Goal: Task Accomplishment & Management: Use online tool/utility

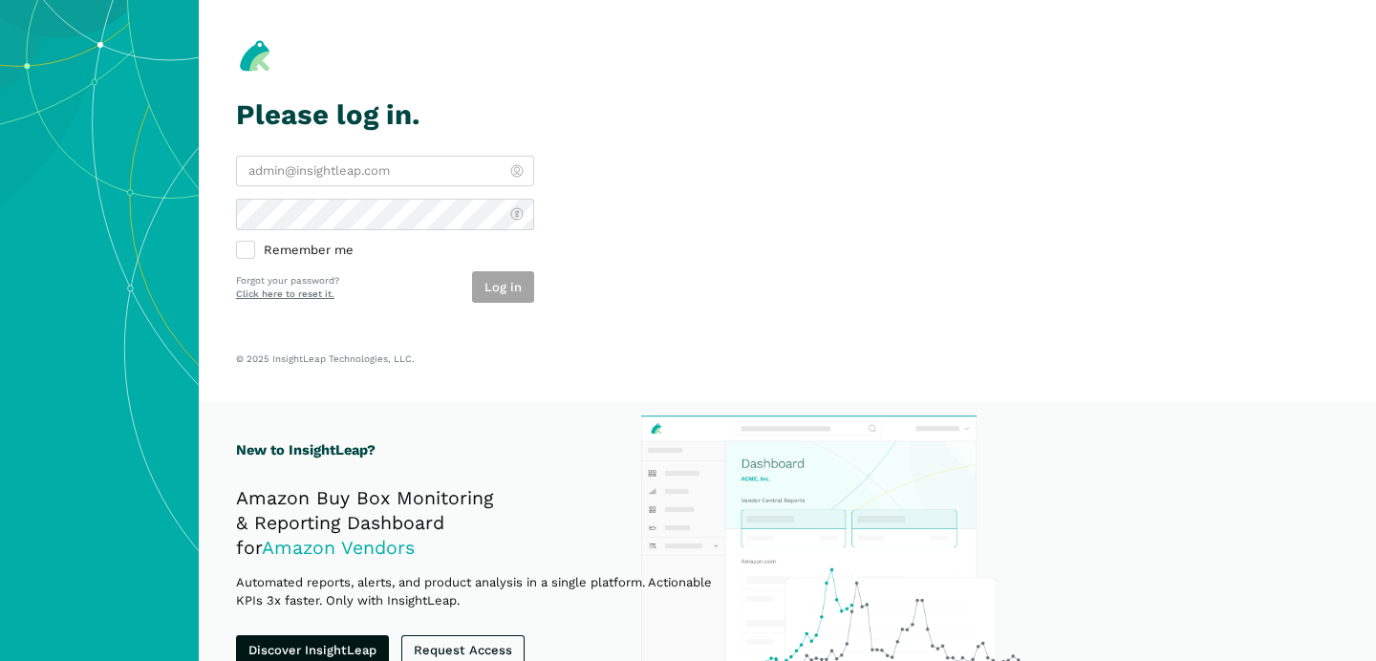
type input "[PERSON_NAME][EMAIL_ADDRESS][DOMAIN_NAME]"
click at [495, 289] on div "Log in" at bounding box center [503, 287] width 62 height 32
click at [495, 289] on button "Log in" at bounding box center [503, 287] width 62 height 32
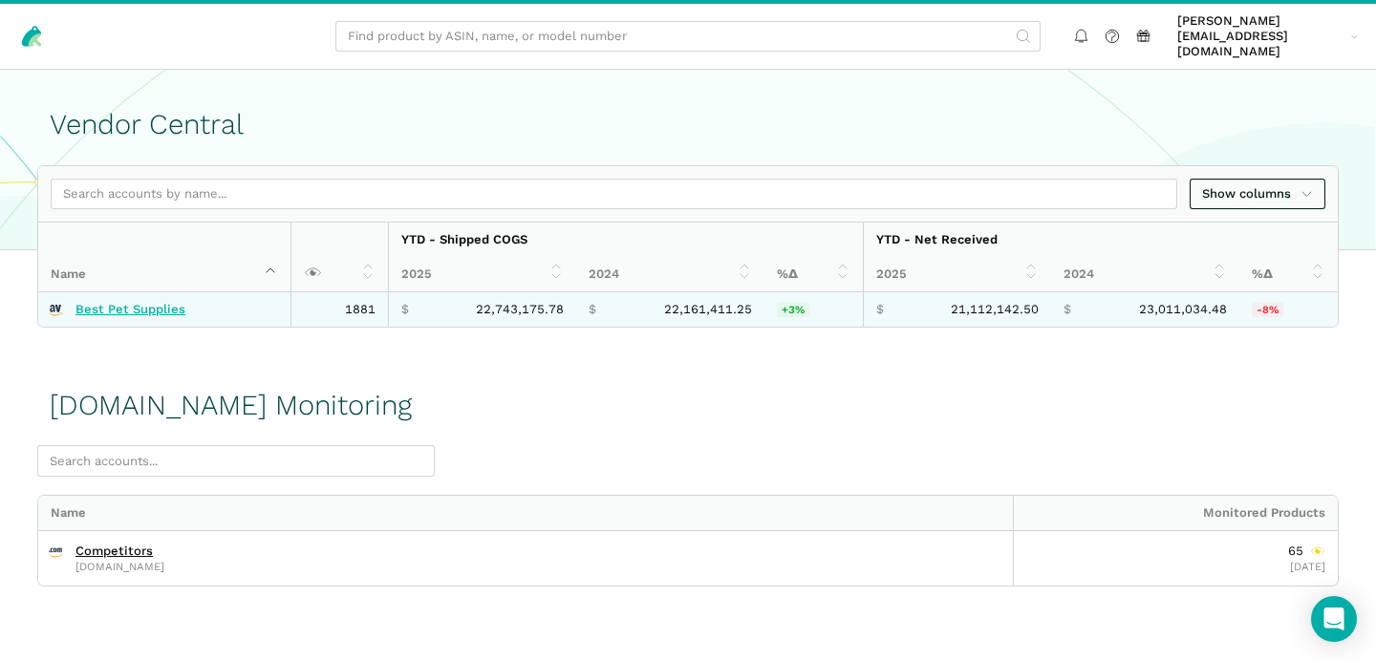
click at [124, 302] on link "Best Pet Supplies" at bounding box center [130, 309] width 110 height 15
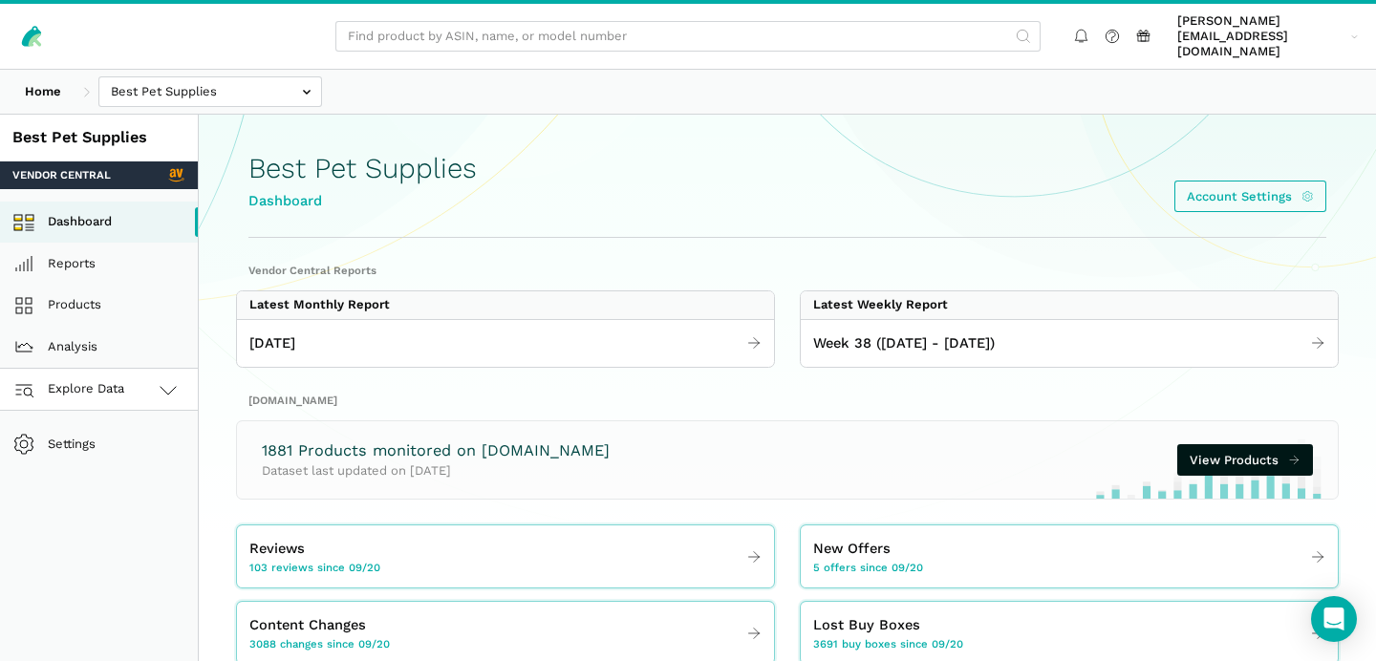
click at [129, 369] on link "Explore Data" at bounding box center [99, 390] width 198 height 42
click at [118, 460] on link "Amazon.com" at bounding box center [99, 474] width 198 height 42
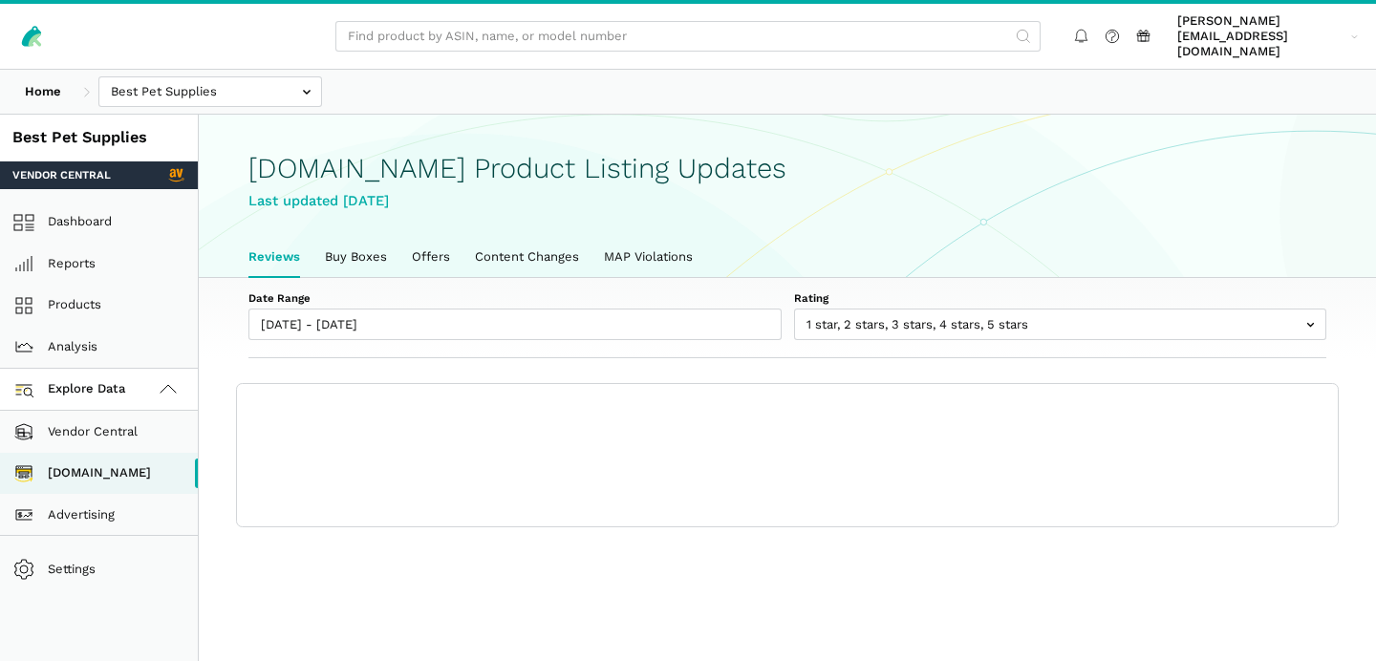
scroll to position [6, 0]
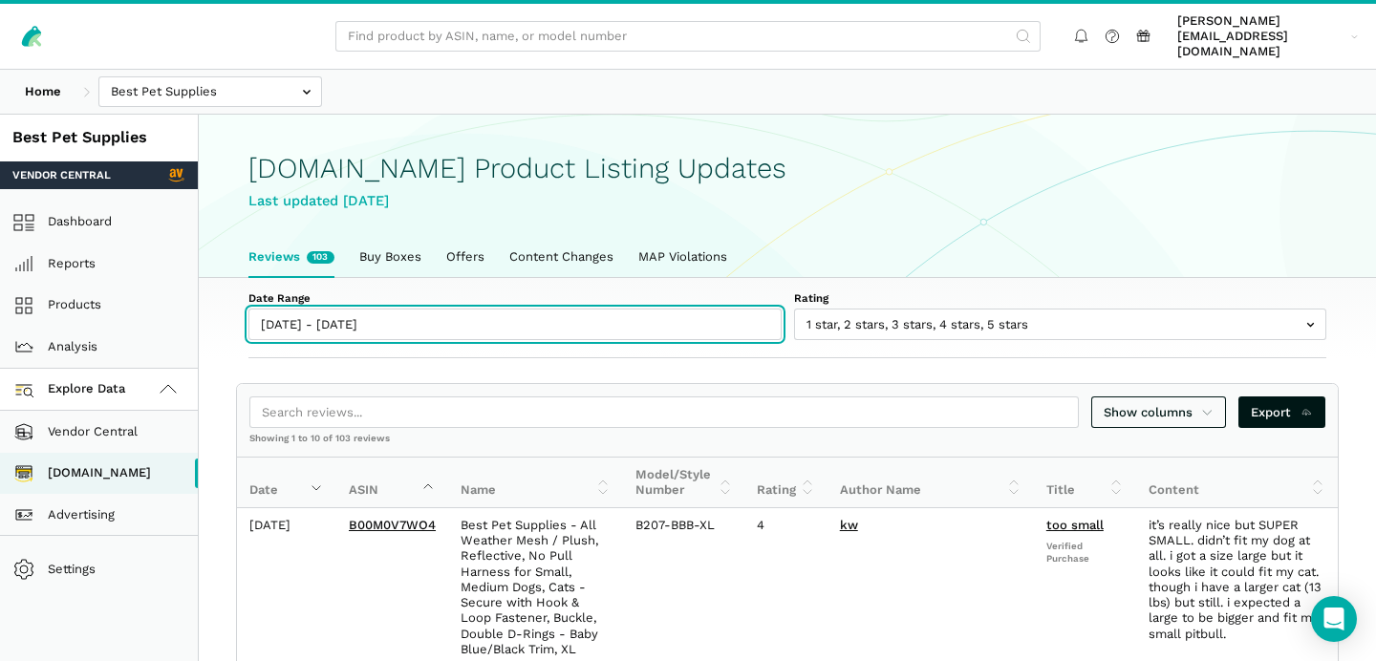
click at [309, 309] on input "09/20/2025 - 09/26/2025" at bounding box center [514, 325] width 533 height 32
type input "09/20/2025"
type input "[DATE]"
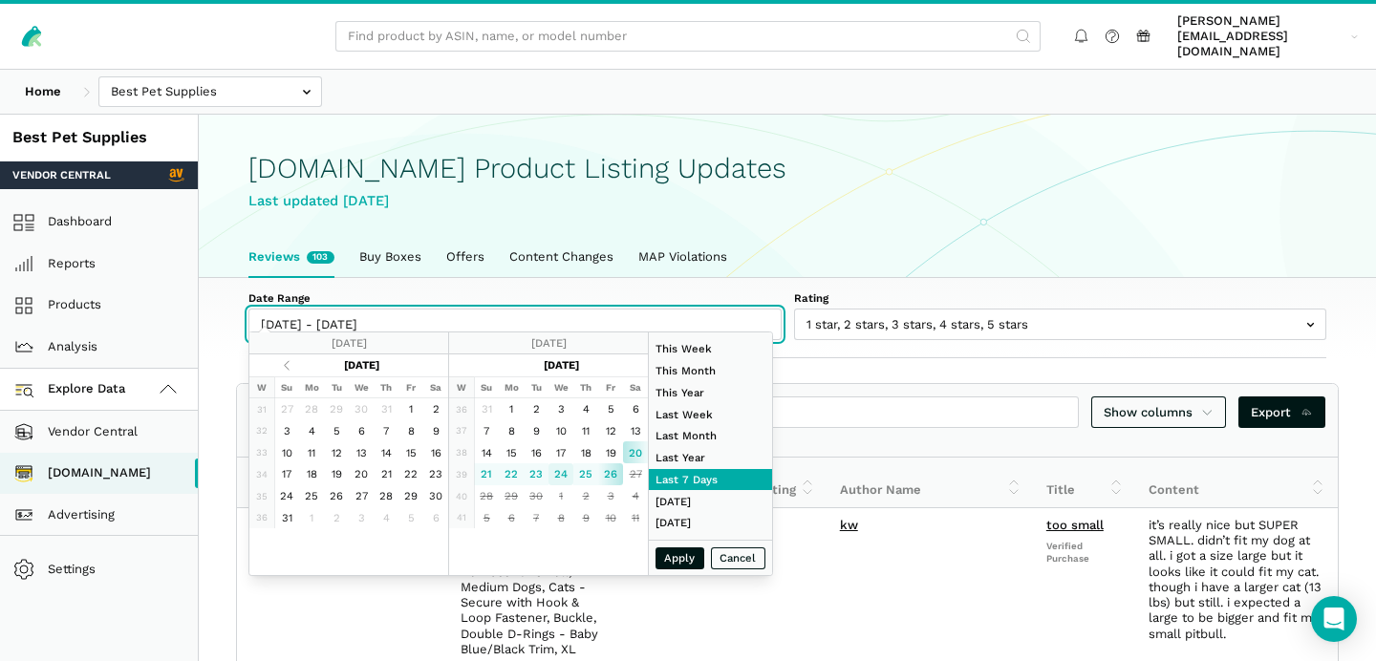
type input "09/24/2025"
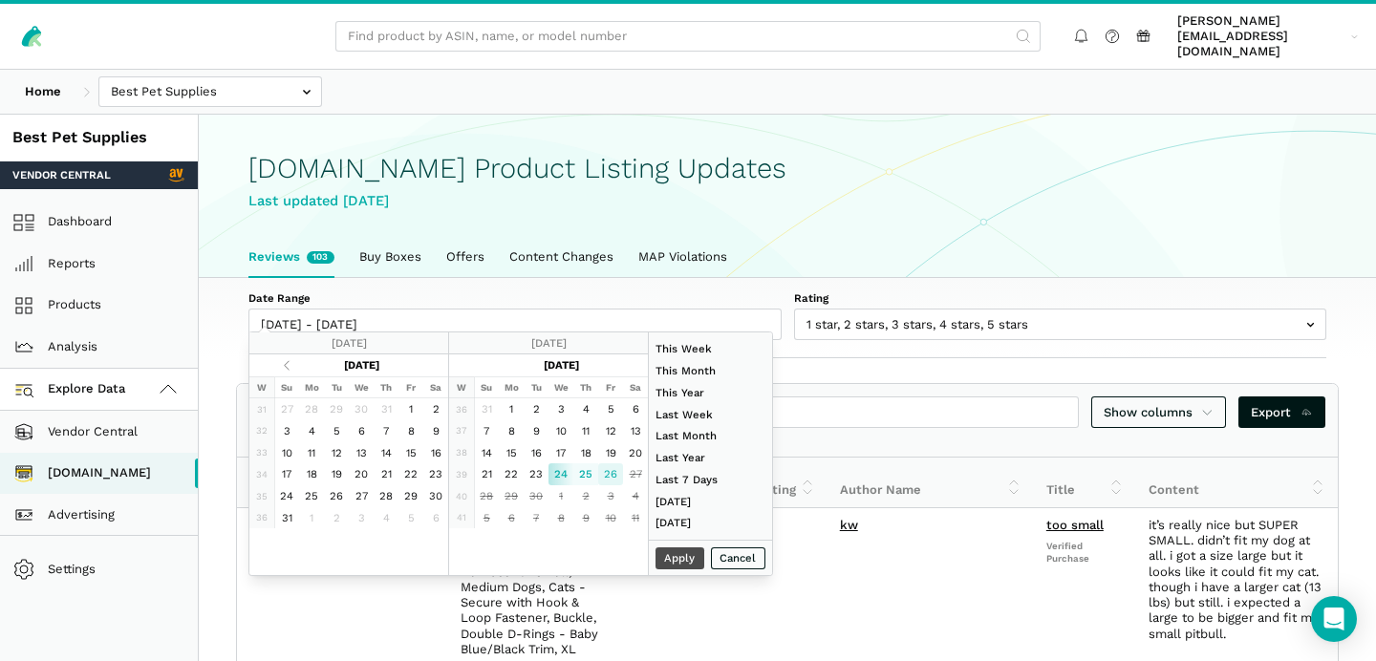
type input "[DATE]"
type input "09/07/2025"
type input "09/13/2025"
type input "07/01/2025"
type input "07/31/2025"
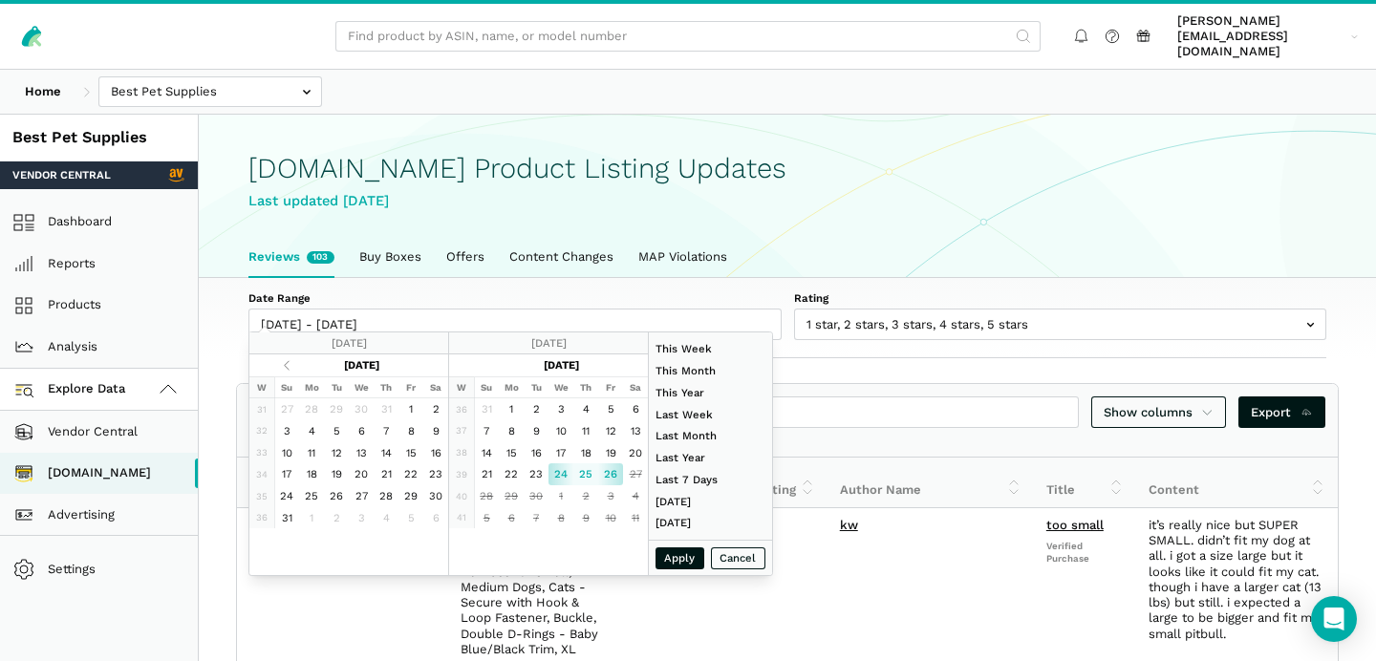
type input "09/24/2025"
type input "[DATE]"
click at [664, 559] on button "Apply" at bounding box center [680, 558] width 50 height 22
type input "09/24/2025 - 09/26/2025"
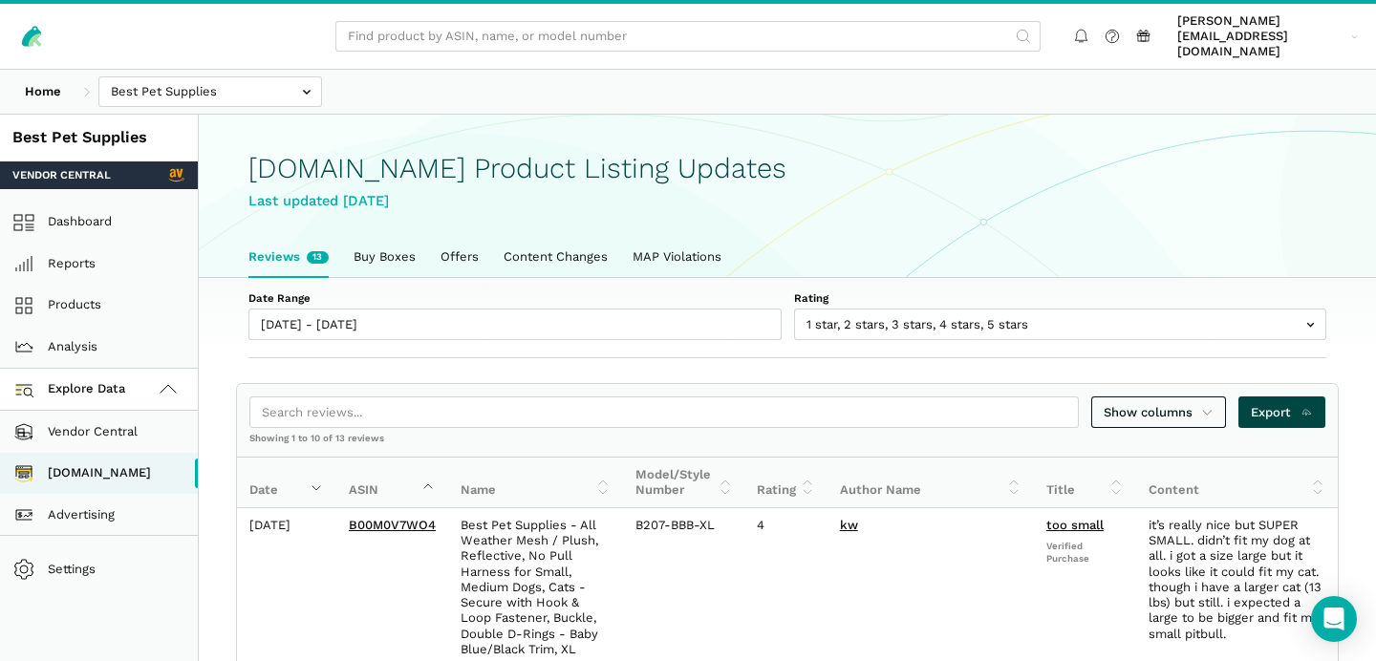
click at [1283, 403] on span "Export" at bounding box center [1282, 412] width 62 height 19
